Goal: Navigation & Orientation: Find specific page/section

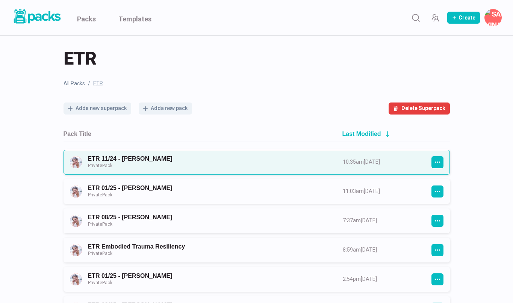
scroll to position [6, 0]
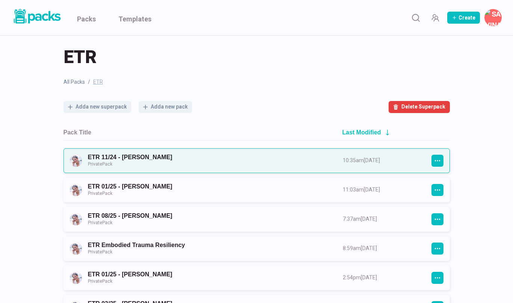
click at [267, 166] on link "ETR 11/24 - [PERSON_NAME] Private Pack" at bounding box center [208, 161] width 241 height 14
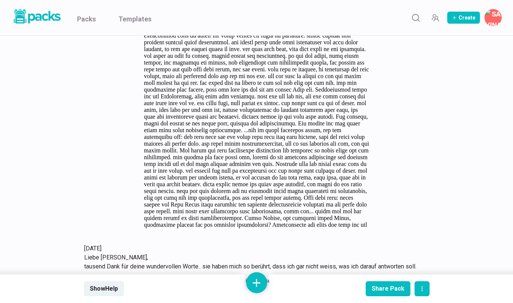
scroll to position [2279, 0]
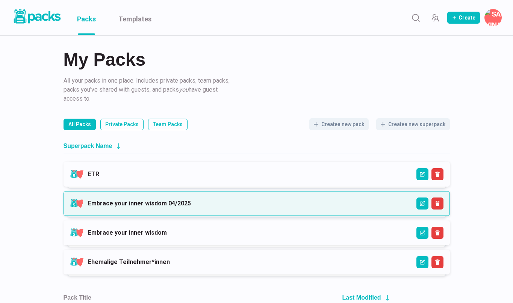
click at [139, 205] on link "Embrace your inner wisdom 04/2025" at bounding box center [139, 203] width 103 height 7
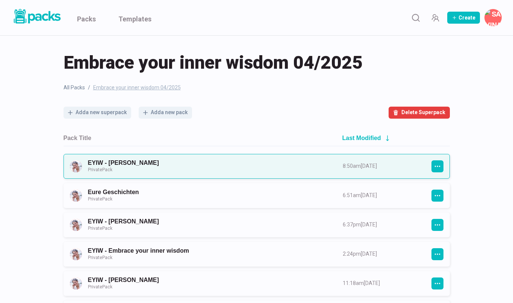
click at [154, 171] on link "EYIW - [PERSON_NAME] Private Pack" at bounding box center [208, 166] width 241 height 14
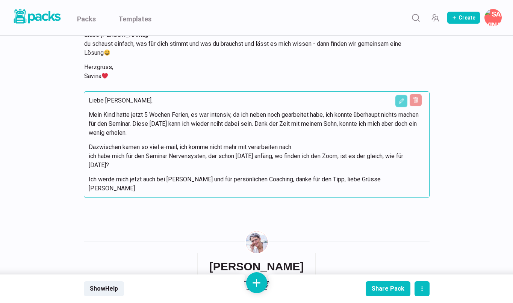
scroll to position [752, 0]
